Goal: Information Seeking & Learning: Check status

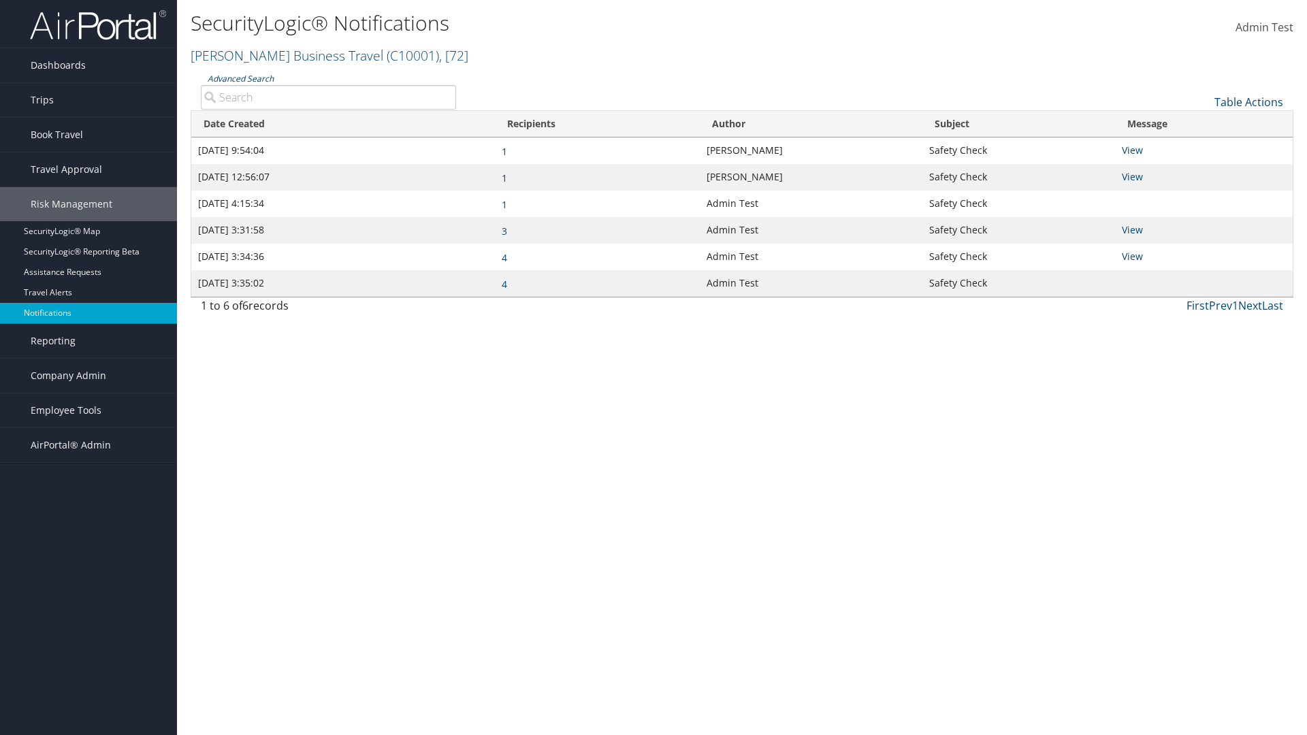
click at [240, 78] on link "Advanced Search" at bounding box center [241, 79] width 66 height 12
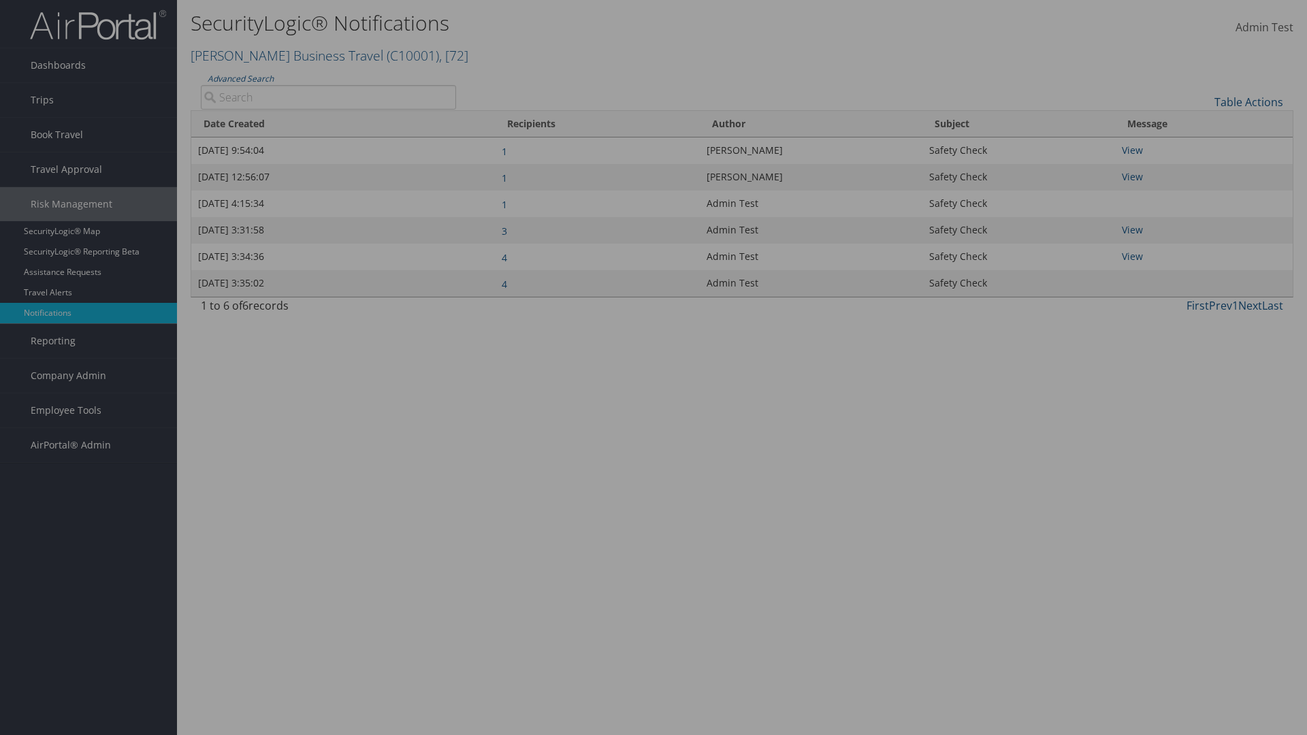
click at [0, 0] on div "×" at bounding box center [0, 0] width 0 height 0
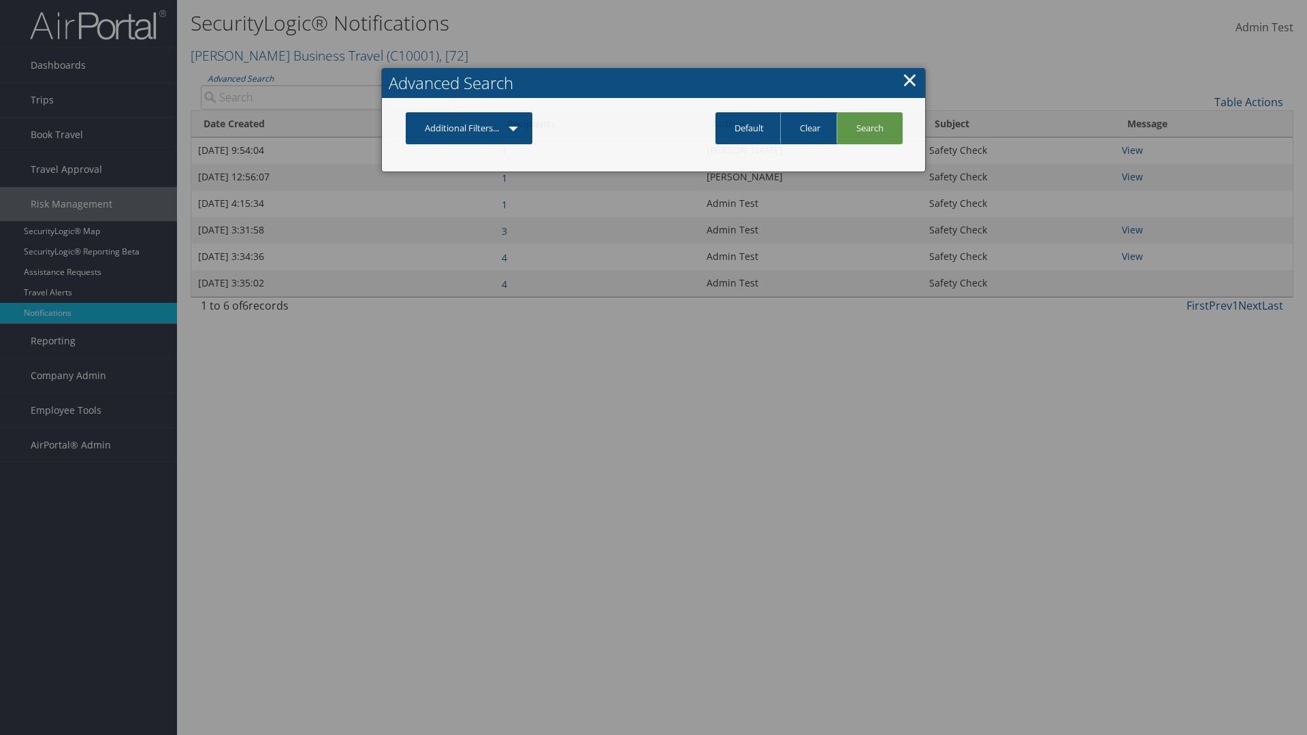
click at [470, 128] on link "Additional Filters..." at bounding box center [469, 128] width 127 height 32
click at [0, 0] on link "Author" at bounding box center [0, 0] width 0 height 0
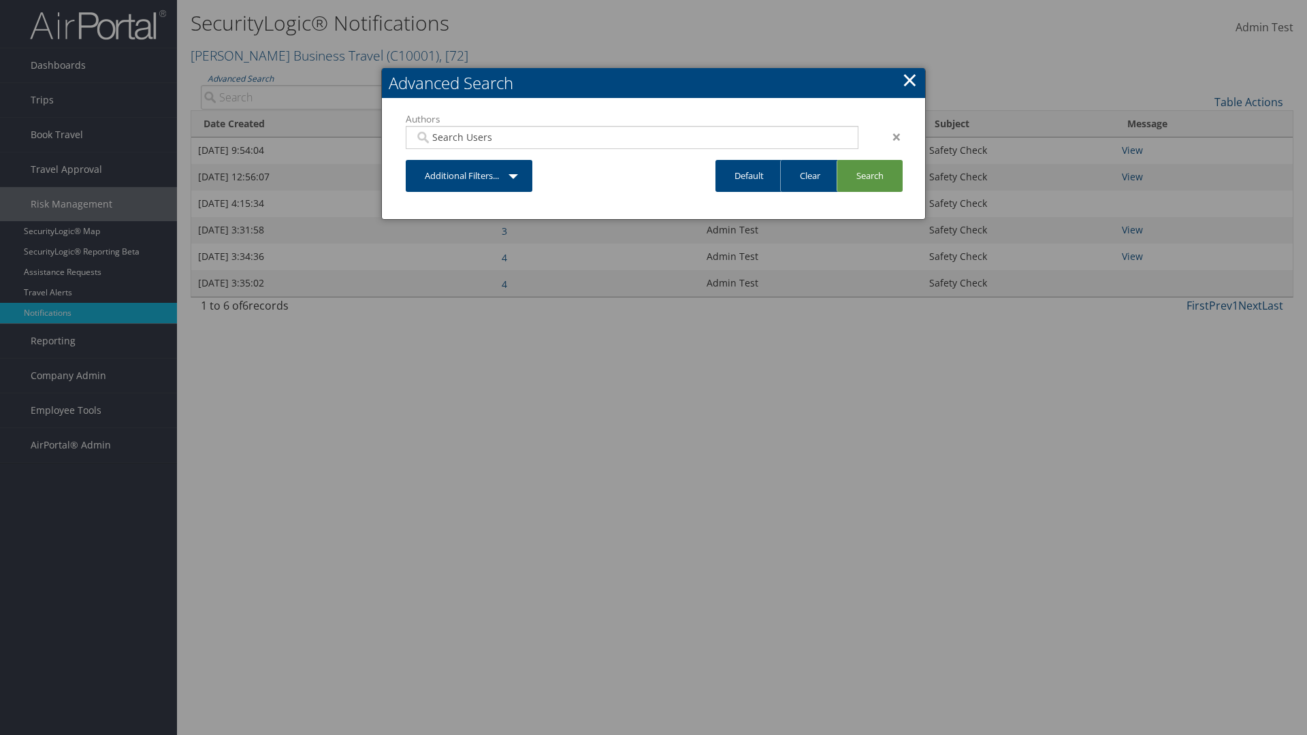
click at [470, 176] on link "Additional Filters..." at bounding box center [469, 176] width 127 height 32
click at [0, 0] on link "Date Created" at bounding box center [0, 0] width 0 height 0
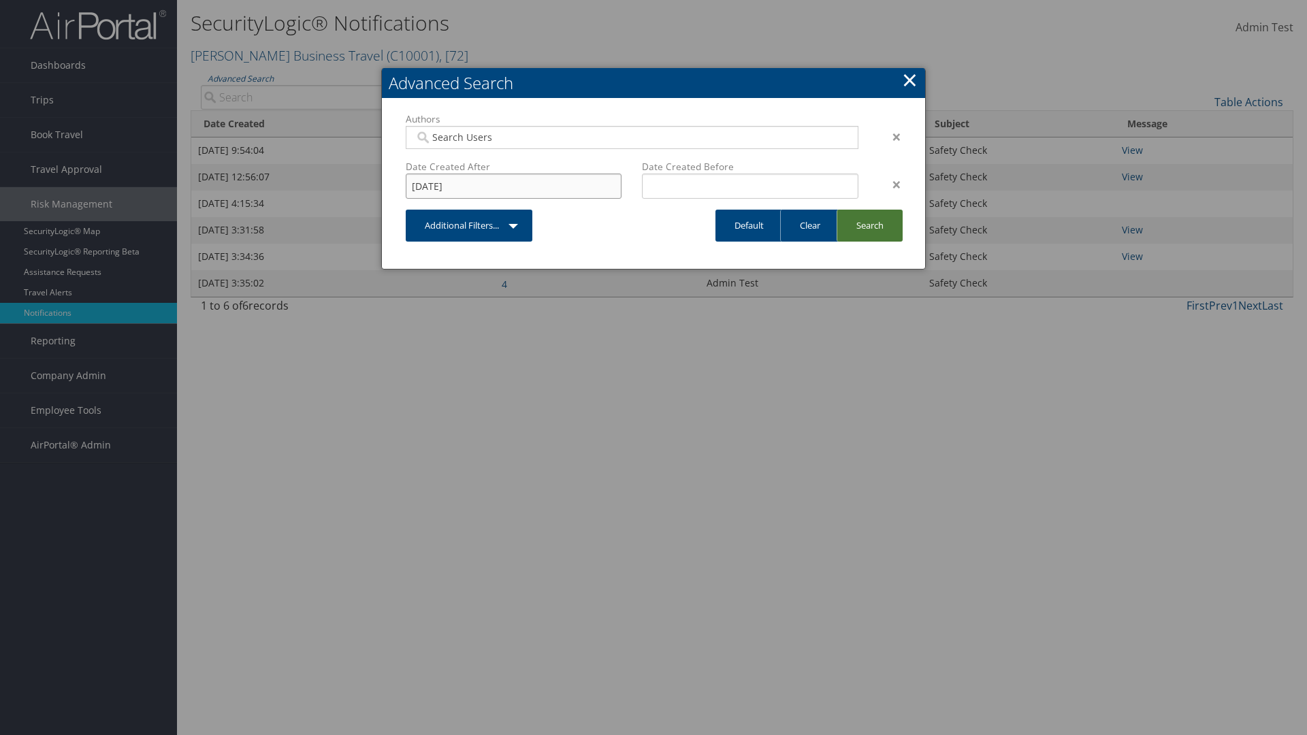
type input "8/20/2025"
click at [869, 225] on link "Search" at bounding box center [870, 226] width 66 height 32
